Goal: Task Accomplishment & Management: Use online tool/utility

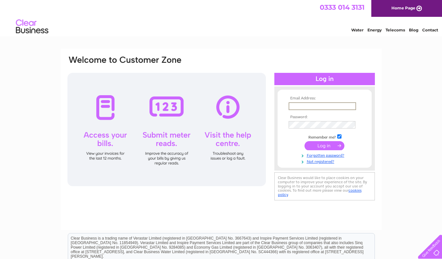
type input "[EMAIL_ADDRESS][DOMAIN_NAME]"
click at [324, 145] on input "submit" at bounding box center [324, 145] width 40 height 9
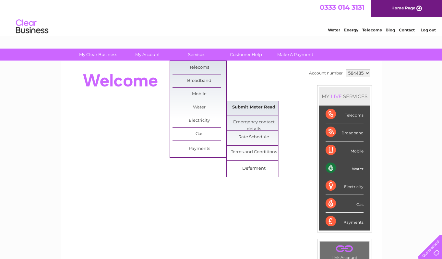
click at [256, 108] on link "Submit Meter Read" at bounding box center [253, 107] width 53 height 13
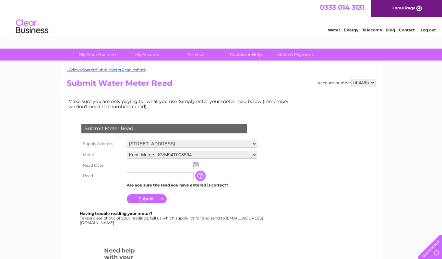
click at [194, 162] on img at bounding box center [196, 164] width 5 height 5
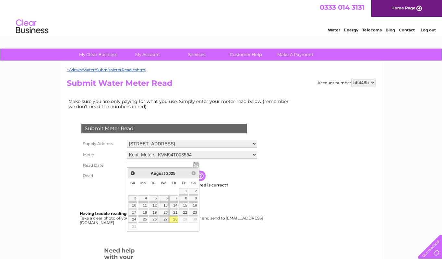
click at [166, 219] on link "27" at bounding box center [163, 220] width 10 height 6
type input "2025/08/27"
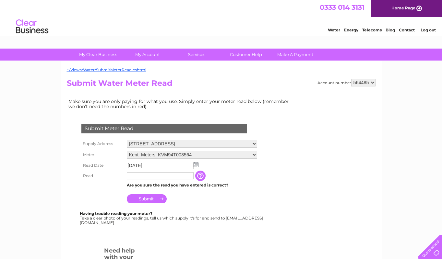
click at [163, 178] on input "text" at bounding box center [160, 175] width 67 height 7
type input "990"
click at [153, 195] on input "Submit" at bounding box center [147, 199] width 40 height 9
